Goal: Information Seeking & Learning: Learn about a topic

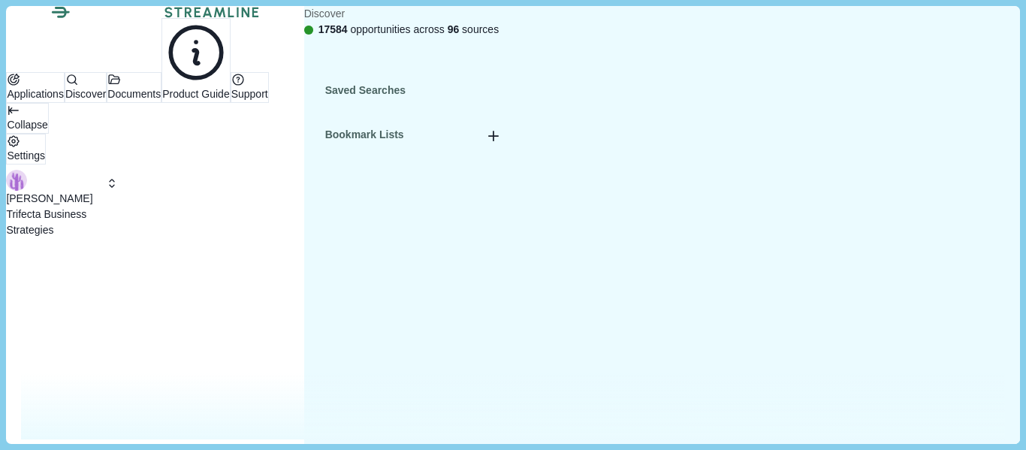
type input "water"
